Goal: Task Accomplishment & Management: Use online tool/utility

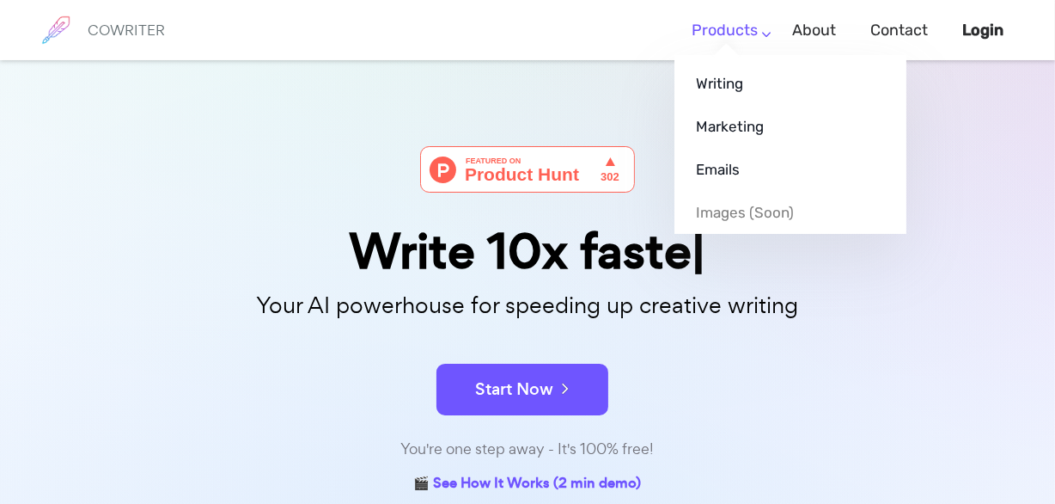
click at [704, 31] on link "Products" at bounding box center [725, 30] width 66 height 51
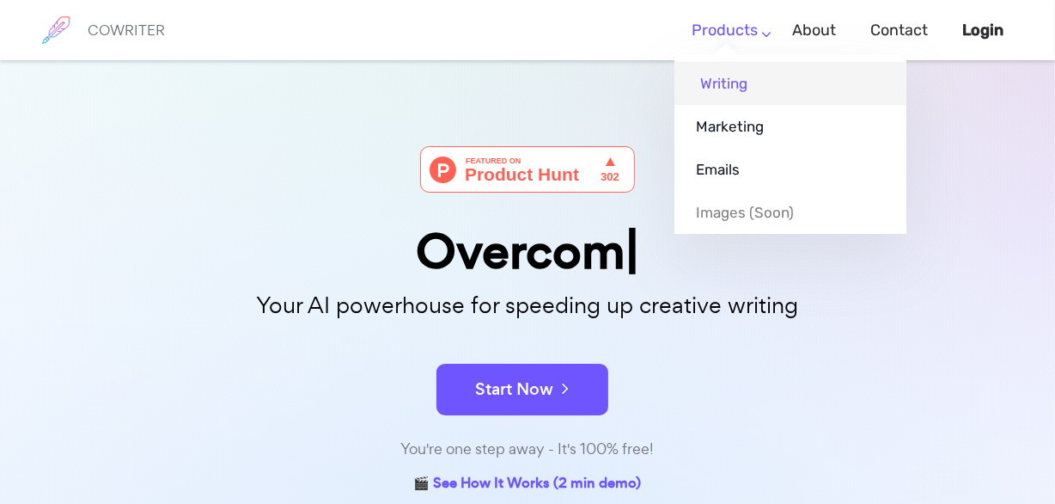
click at [726, 87] on link "Writing" at bounding box center [791, 83] width 232 height 43
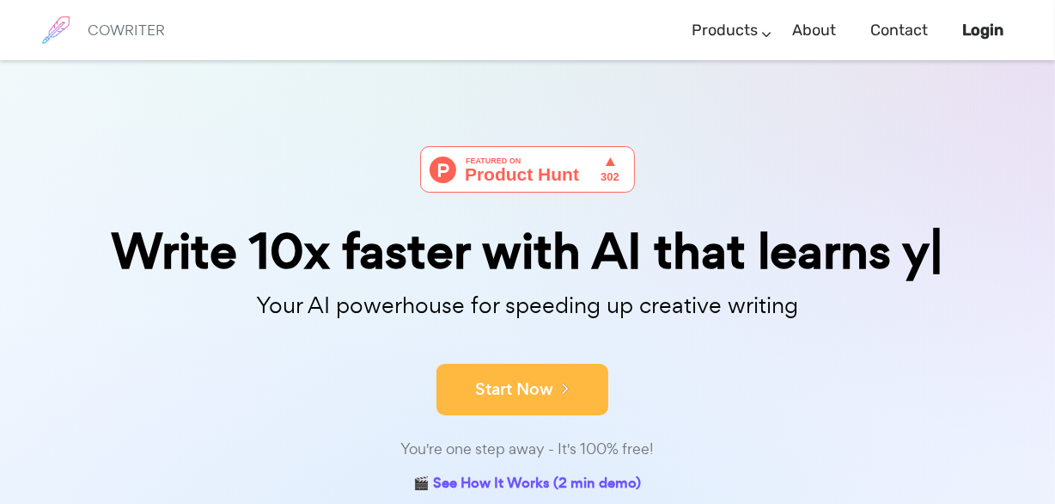
click at [569, 401] on div "Start Now" at bounding box center [527, 374] width 859 height 73
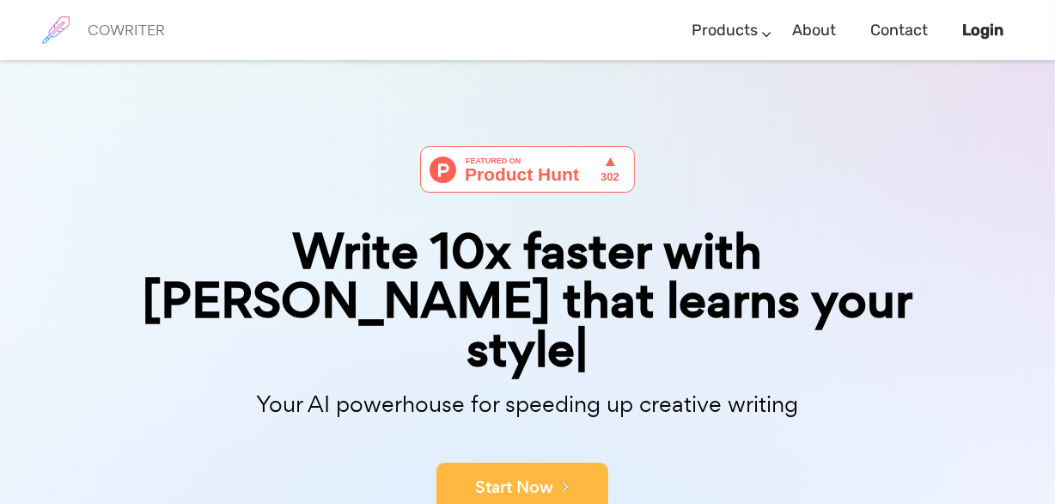
click at [567, 476] on icon at bounding box center [561, 485] width 15 height 19
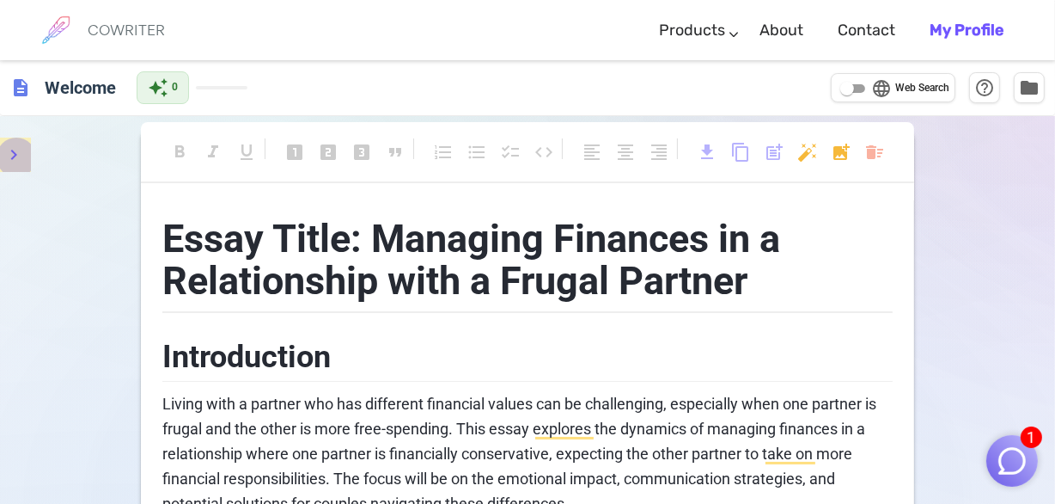
click at [16, 148] on icon "menu" at bounding box center [13, 154] width 21 height 21
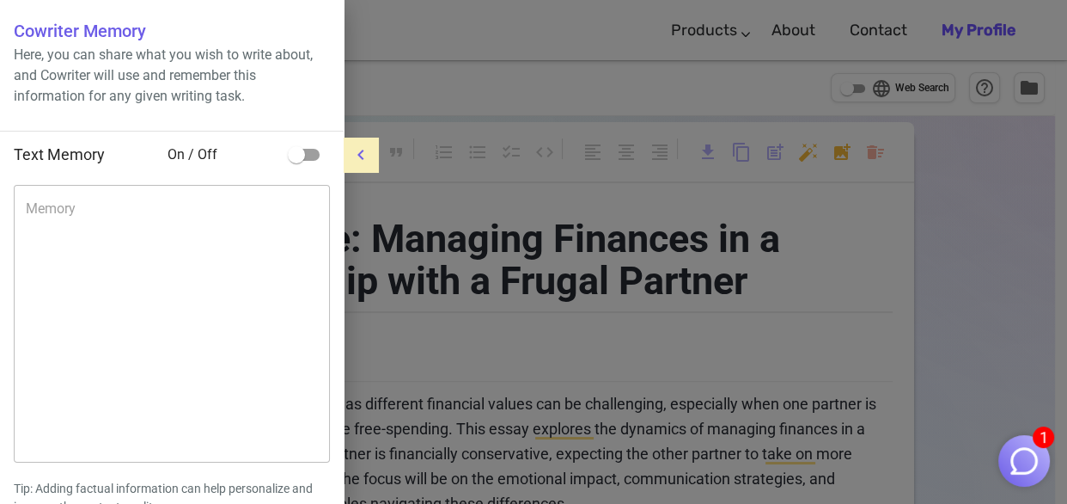
click at [364, 153] on icon "menu" at bounding box center [361, 155] width 6 height 10
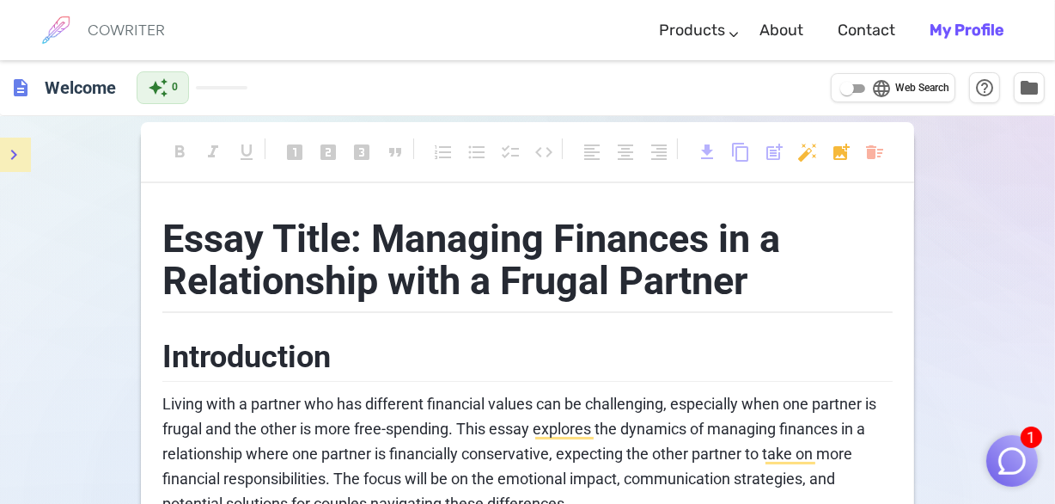
click at [22, 91] on span "description" at bounding box center [20, 87] width 21 height 21
click at [64, 95] on h6 "Welcome" at bounding box center [80, 87] width 85 height 34
click at [413, 27] on div "COWRITER Products Writing Marketing Emails Images (soon) About Contact My Profi…" at bounding box center [527, 30] width 987 height 60
click at [58, 34] on img at bounding box center [55, 30] width 43 height 43
click at [134, 28] on h6 "COWRITER" at bounding box center [126, 29] width 77 height 15
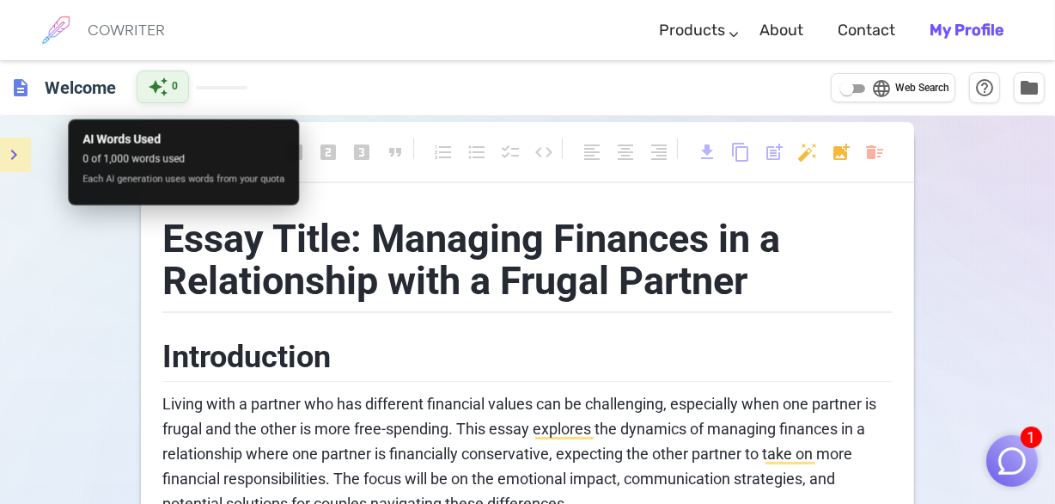
click at [168, 92] on span "auto_awesome" at bounding box center [158, 86] width 21 height 21
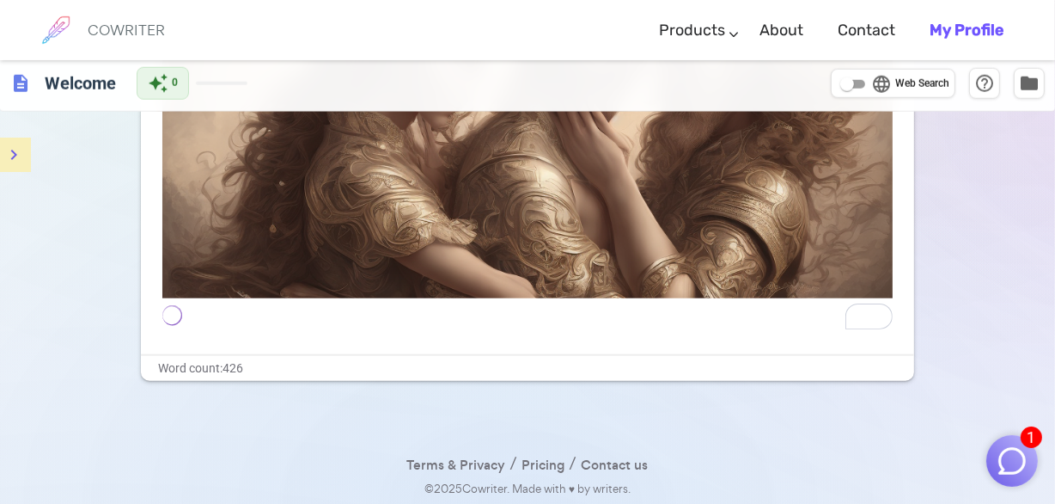
scroll to position [1564, 0]
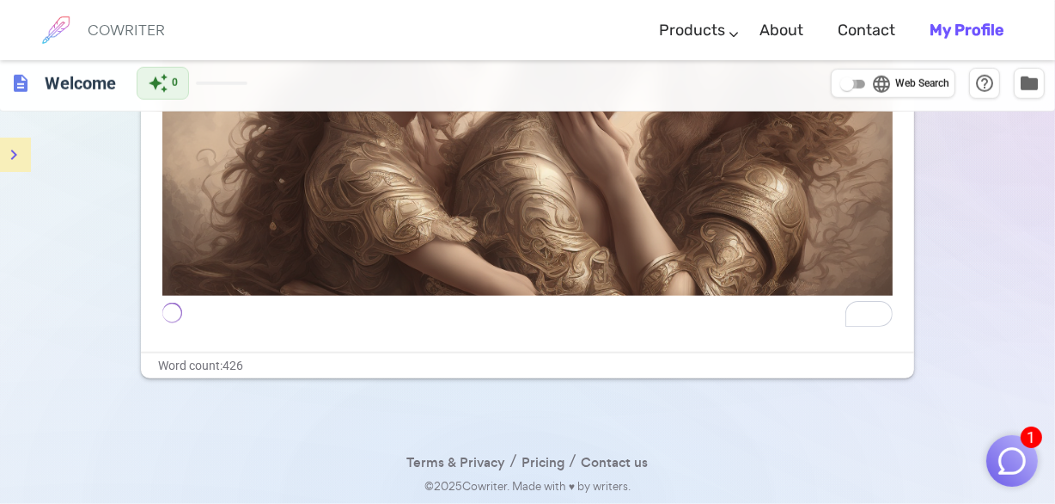
click at [860, 85] on input "language Web Search" at bounding box center [848, 84] width 62 height 21
checkbox input "true"
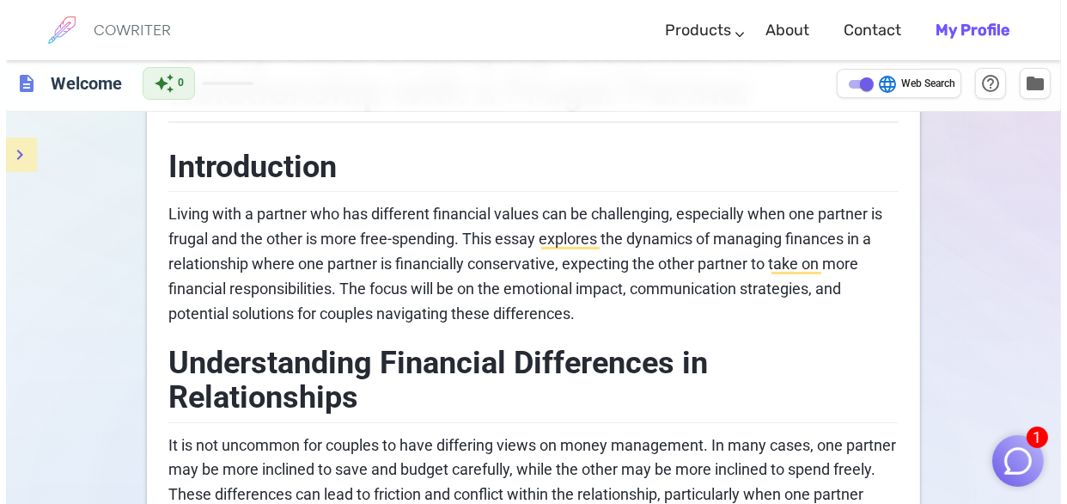
scroll to position [0, 0]
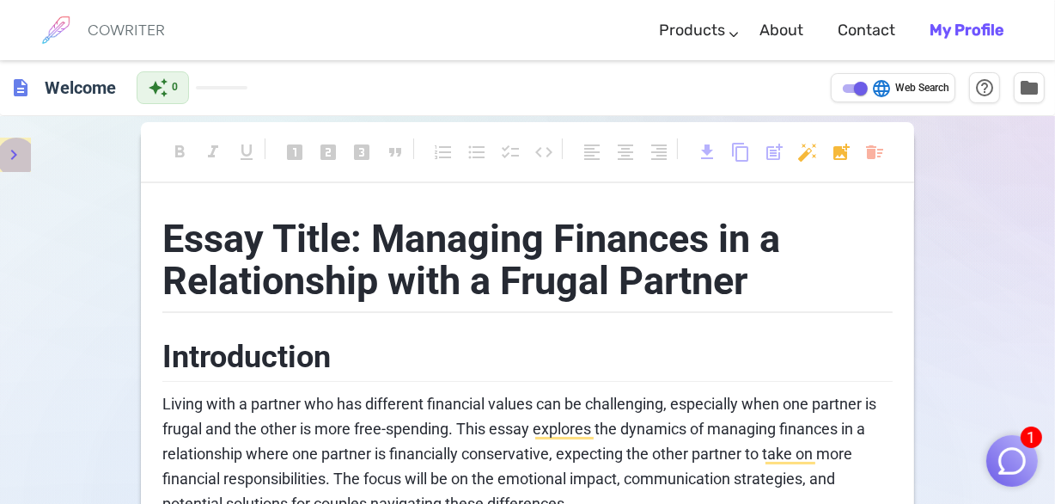
click at [24, 165] on icon "menu" at bounding box center [13, 154] width 21 height 21
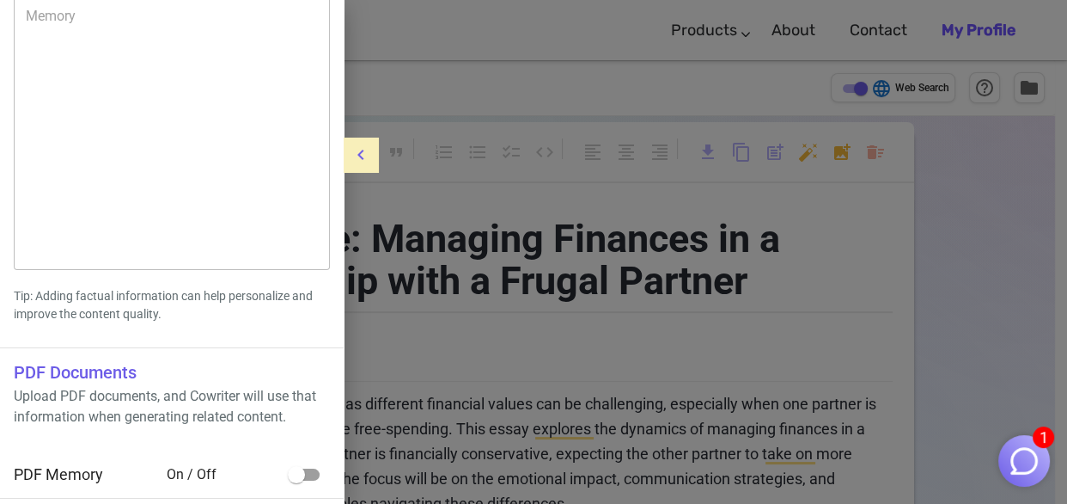
scroll to position [295, 0]
click at [366, 153] on icon "menu" at bounding box center [361, 154] width 21 height 21
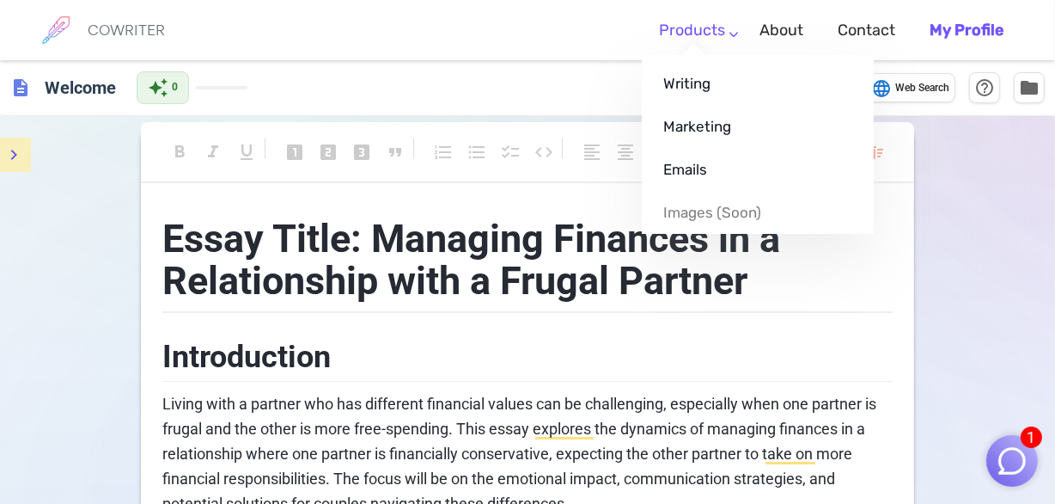
click at [729, 37] on li "Products Writing Marketing Emails Images (soon)" at bounding box center [692, 30] width 101 height 51
click at [697, 83] on link "Writing" at bounding box center [758, 83] width 232 height 43
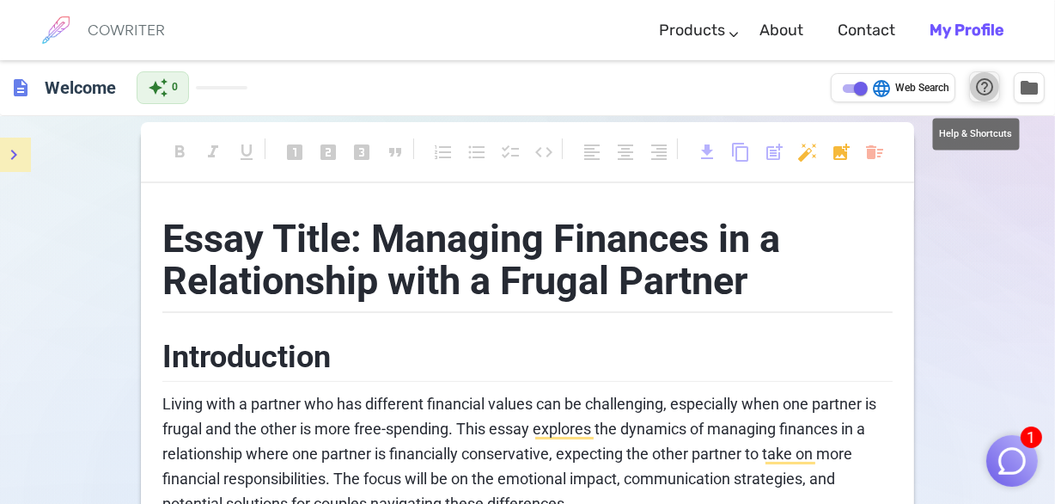
click at [982, 88] on span "help_outline" at bounding box center [985, 86] width 21 height 21
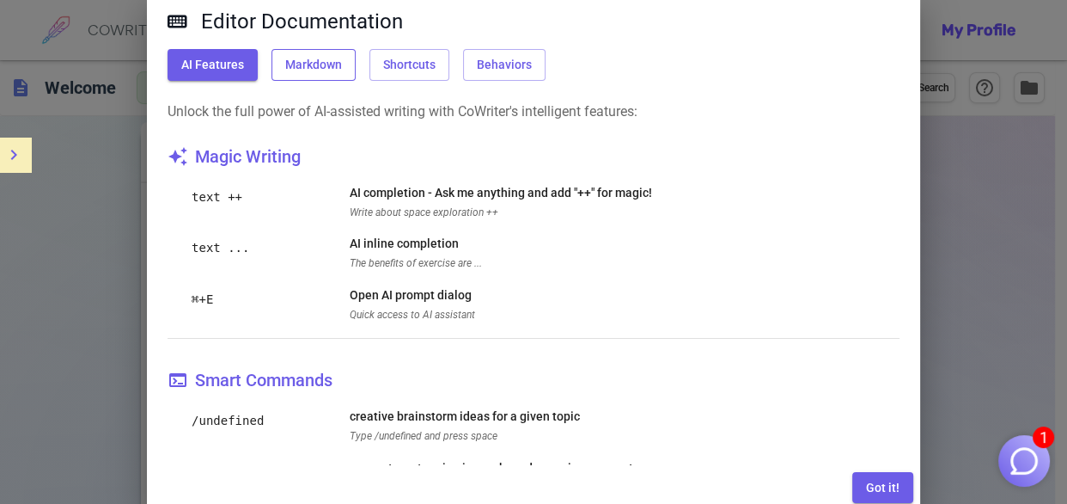
click at [356, 74] on button "Markdown" at bounding box center [314, 65] width 84 height 32
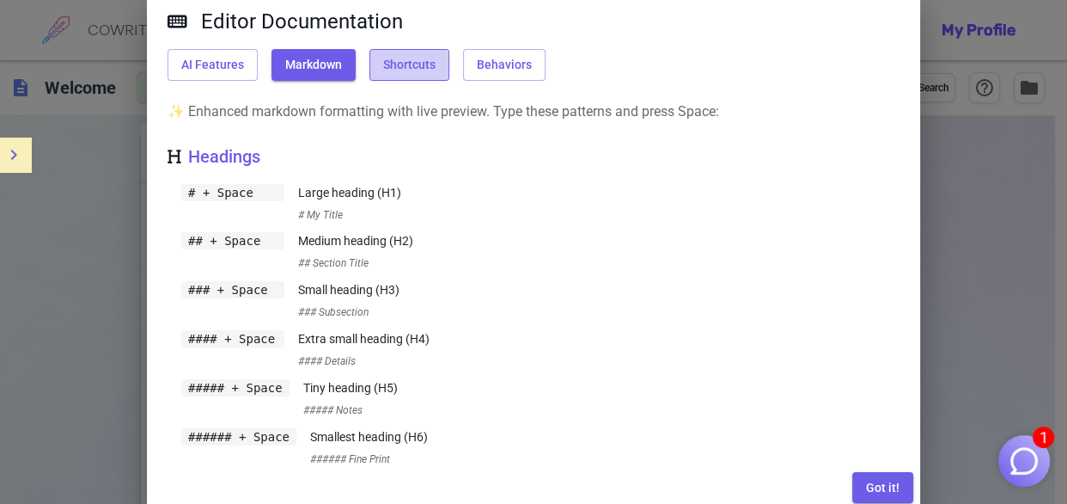
click at [443, 81] on button "Shortcuts" at bounding box center [410, 65] width 80 height 32
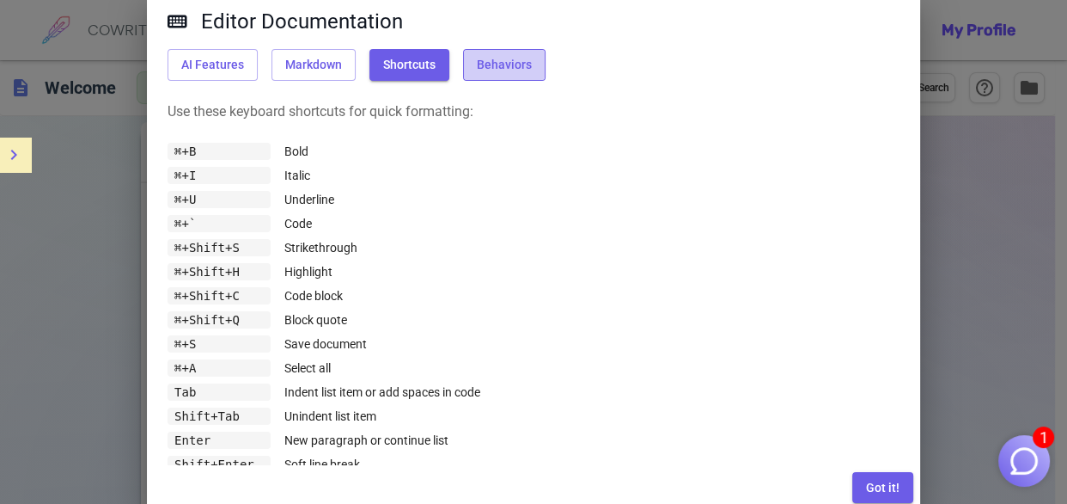
click at [536, 69] on button "Behaviors" at bounding box center [504, 65] width 83 height 32
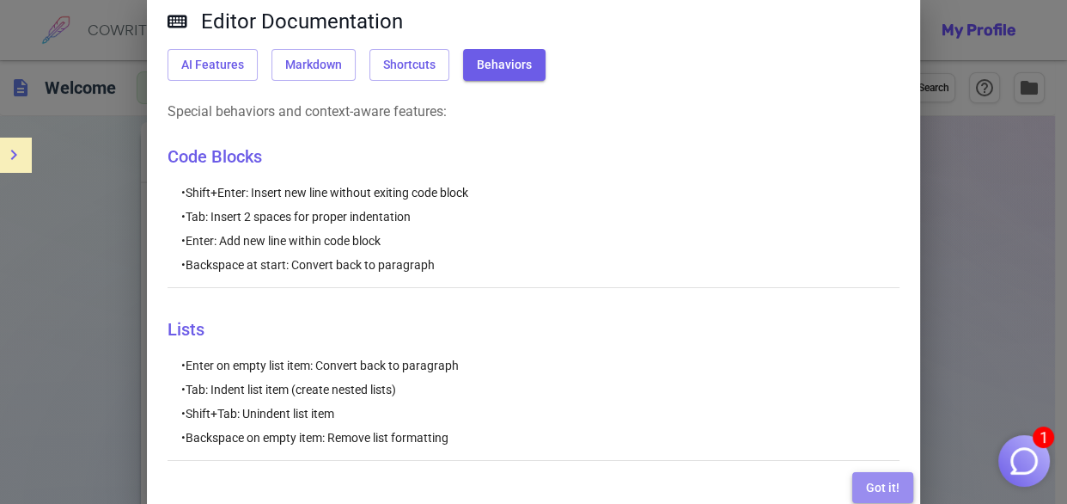
click at [878, 481] on button "Got it!" at bounding box center [883, 488] width 61 height 32
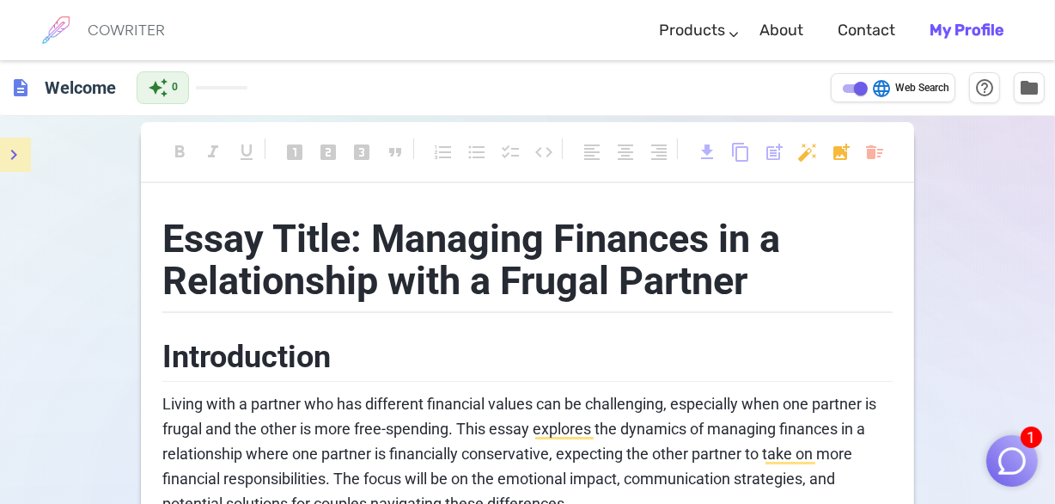
click at [17, 87] on span "description" at bounding box center [20, 87] width 21 height 21
click at [344, 232] on span "Essay Title: Managing Finances in a Relationship with a Frugal Partner" at bounding box center [475, 260] width 627 height 89
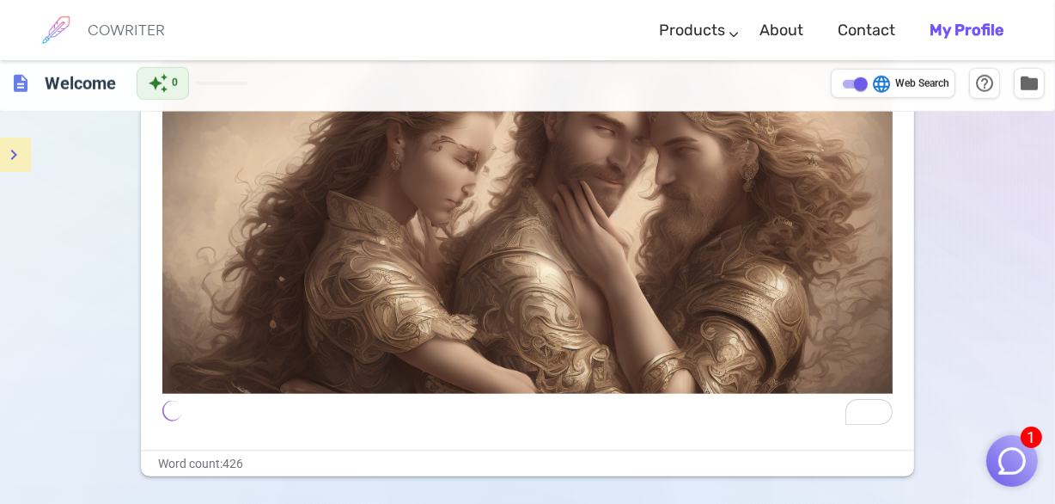
scroll to position [1563, 0]
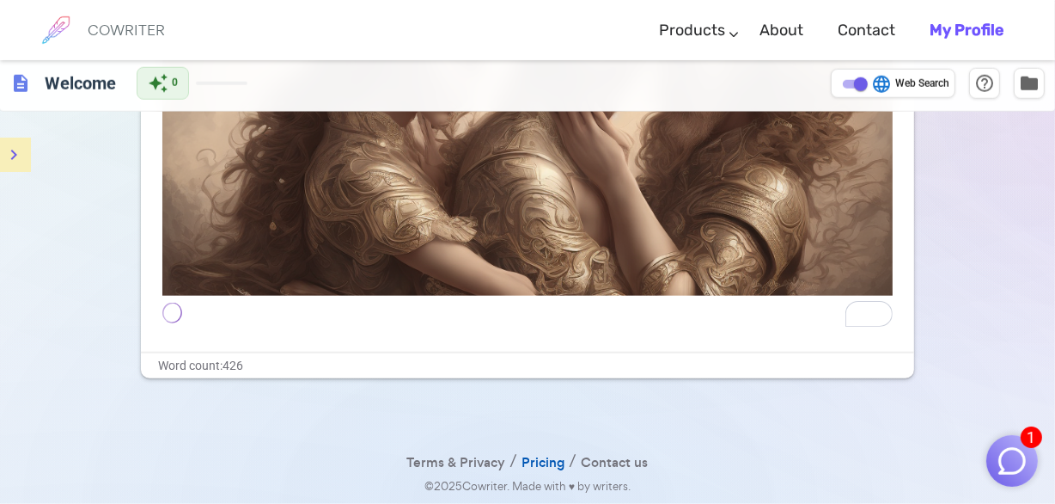
click at [531, 462] on link "Pricing" at bounding box center [544, 462] width 43 height 25
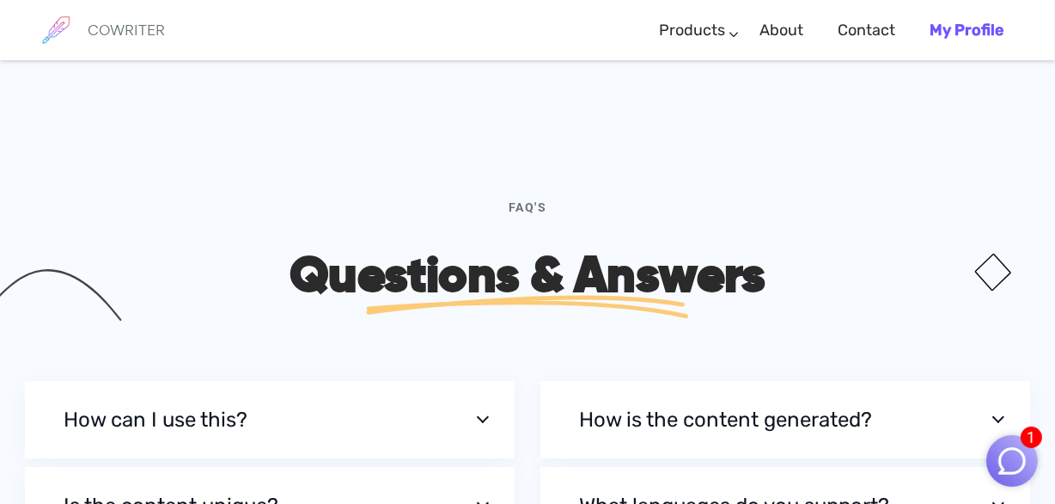
scroll to position [5008, 0]
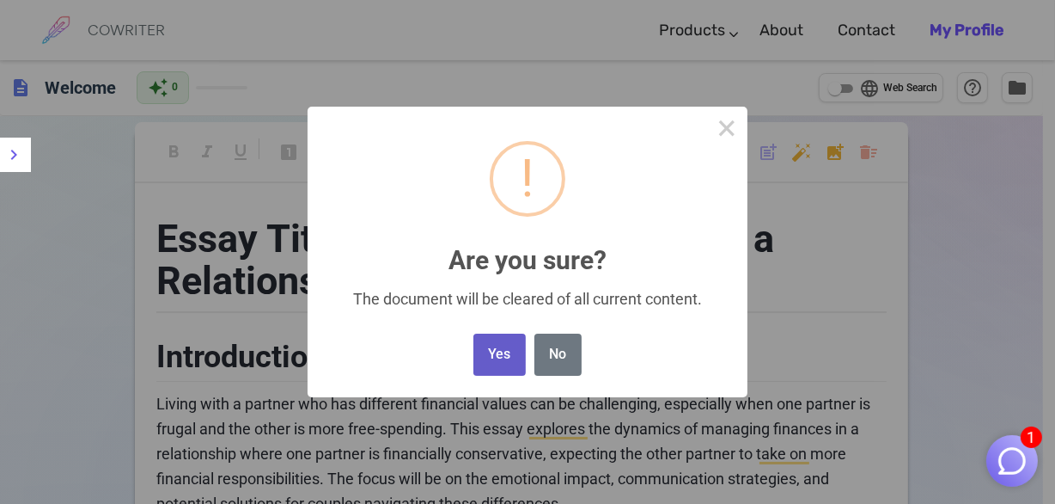
click at [507, 376] on button "Yes" at bounding box center [500, 354] width 52 height 42
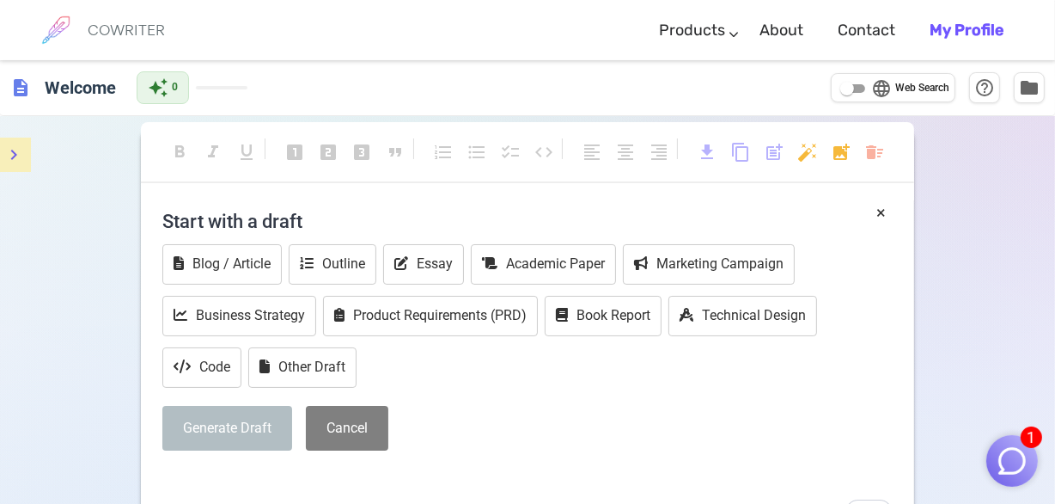
click at [9, 165] on icon "menu" at bounding box center [13, 154] width 21 height 21
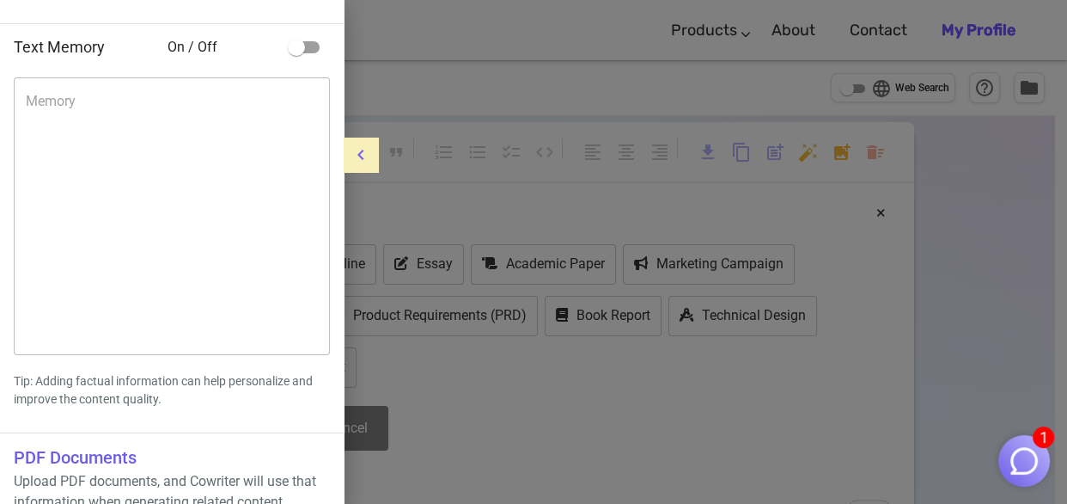
scroll to position [295, 0]
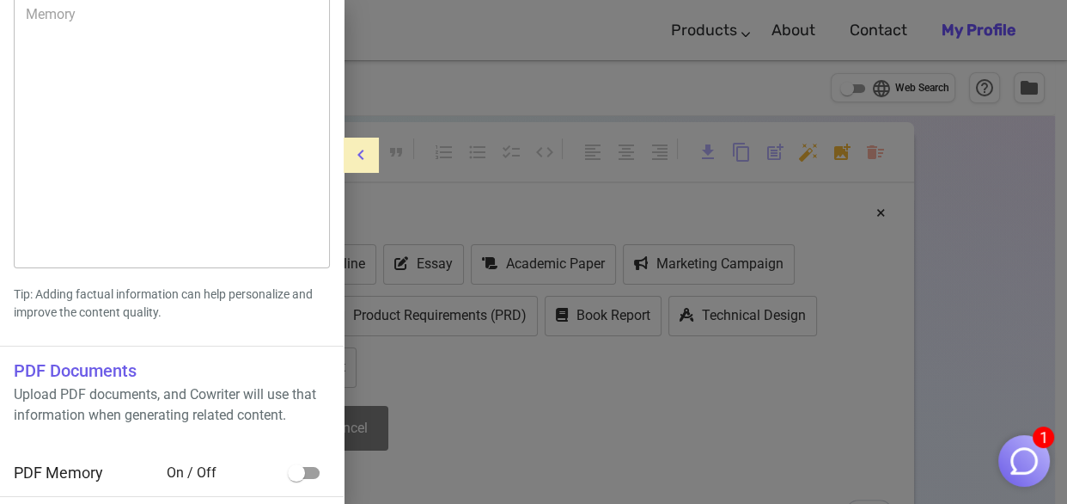
click at [144, 384] on p "Upload PDF documents, and Cowriter will use that information when generating re…" at bounding box center [172, 404] width 316 height 41
click at [305, 474] on input "checkbox" at bounding box center [297, 472] width 98 height 33
checkbox input "true"
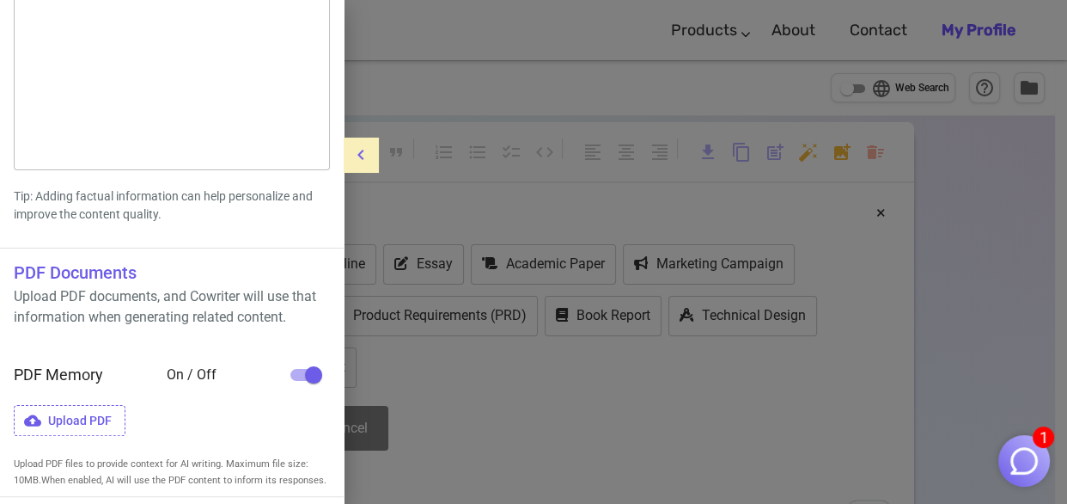
click at [76, 383] on span "PDF Memory" at bounding box center [58, 374] width 89 height 18
click at [33, 286] on h6 "PDF Documents" at bounding box center [172, 273] width 316 height 28
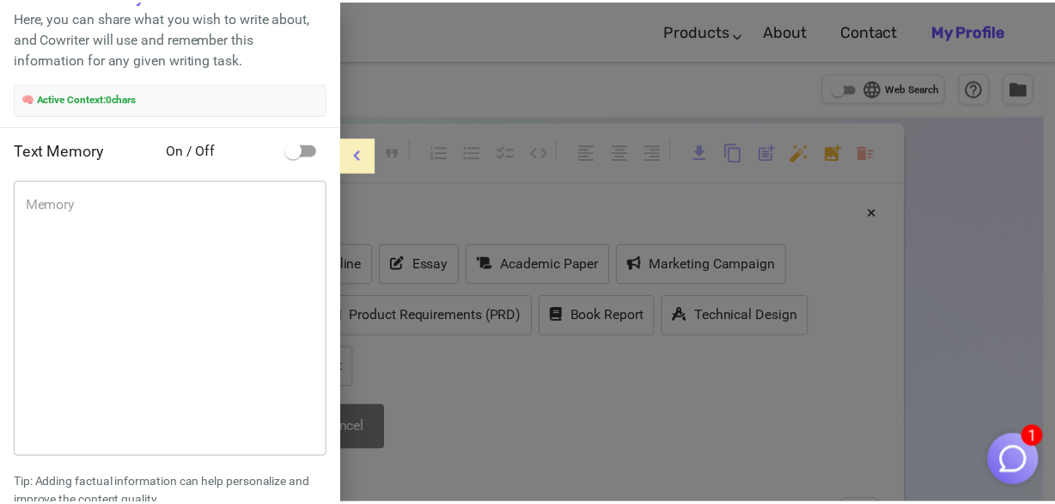
scroll to position [0, 0]
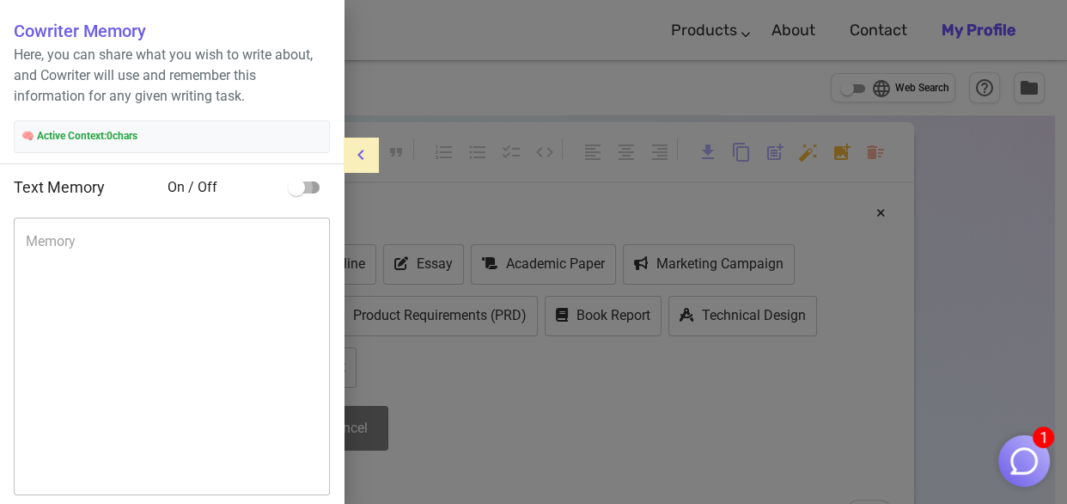
click at [313, 204] on input "checkbox" at bounding box center [297, 187] width 98 height 33
click at [313, 204] on input "checkbox" at bounding box center [314, 187] width 98 height 33
checkbox input "false"
click at [416, 208] on div at bounding box center [533, 252] width 1067 height 504
